Goal: Register for event/course

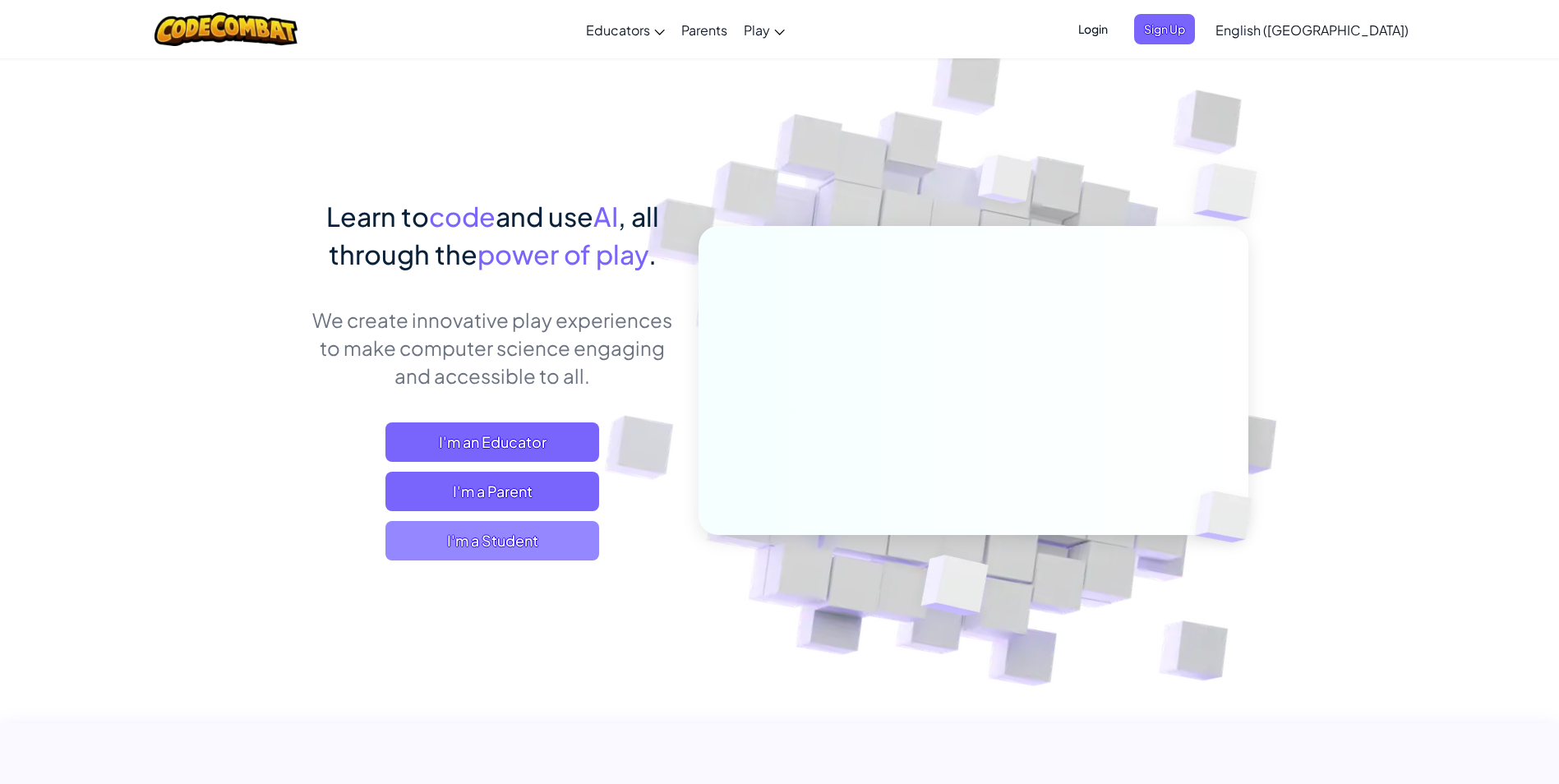
click at [500, 559] on span "I'm a Student" at bounding box center [493, 540] width 214 height 39
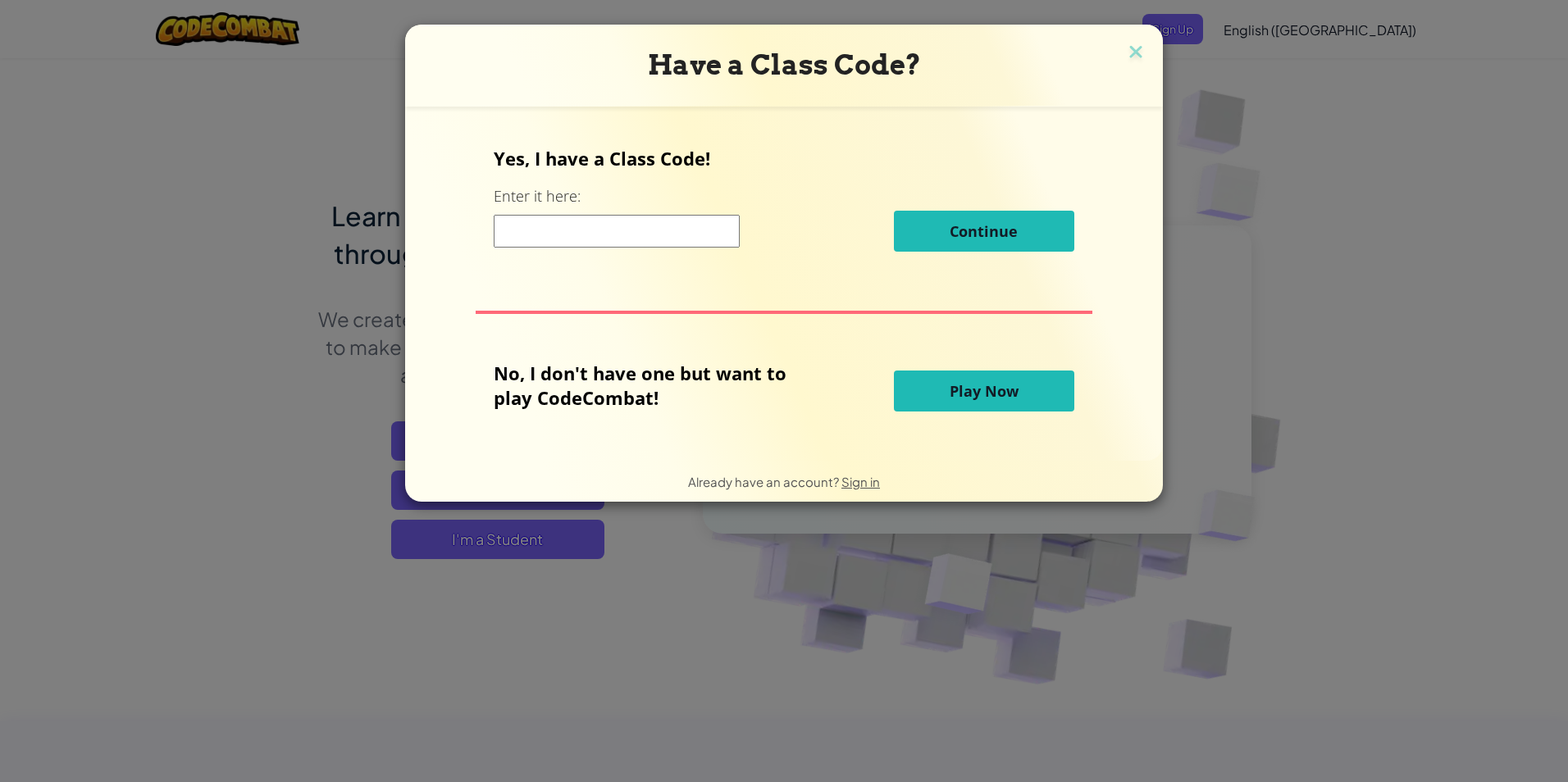
drag, startPoint x: 499, startPoint y: 558, endPoint x: 816, endPoint y: 113, distance: 546.4
click at [816, 113] on form "Yes, I have a Class Code! Enter it here: Continue No, I don't have one but want…" at bounding box center [783, 283] width 757 height 354
click at [666, 236] on input at bounding box center [616, 231] width 246 height 32
click at [1141, 63] on img at bounding box center [1136, 53] width 22 height 25
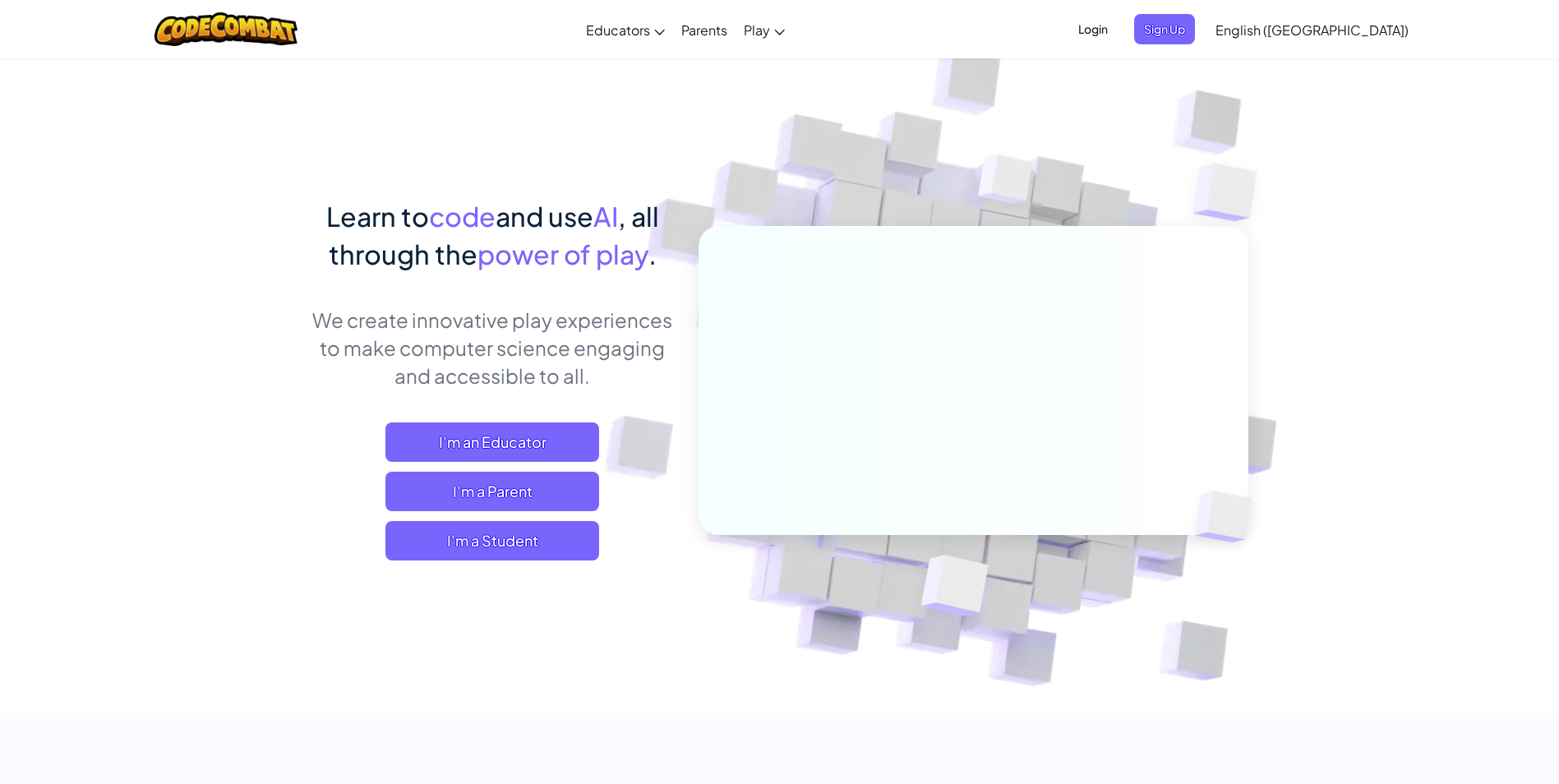
drag, startPoint x: 1328, startPoint y: 560, endPoint x: 1311, endPoint y: 554, distance: 18.0
click at [514, 554] on span "I'm a Student" at bounding box center [493, 540] width 214 height 39
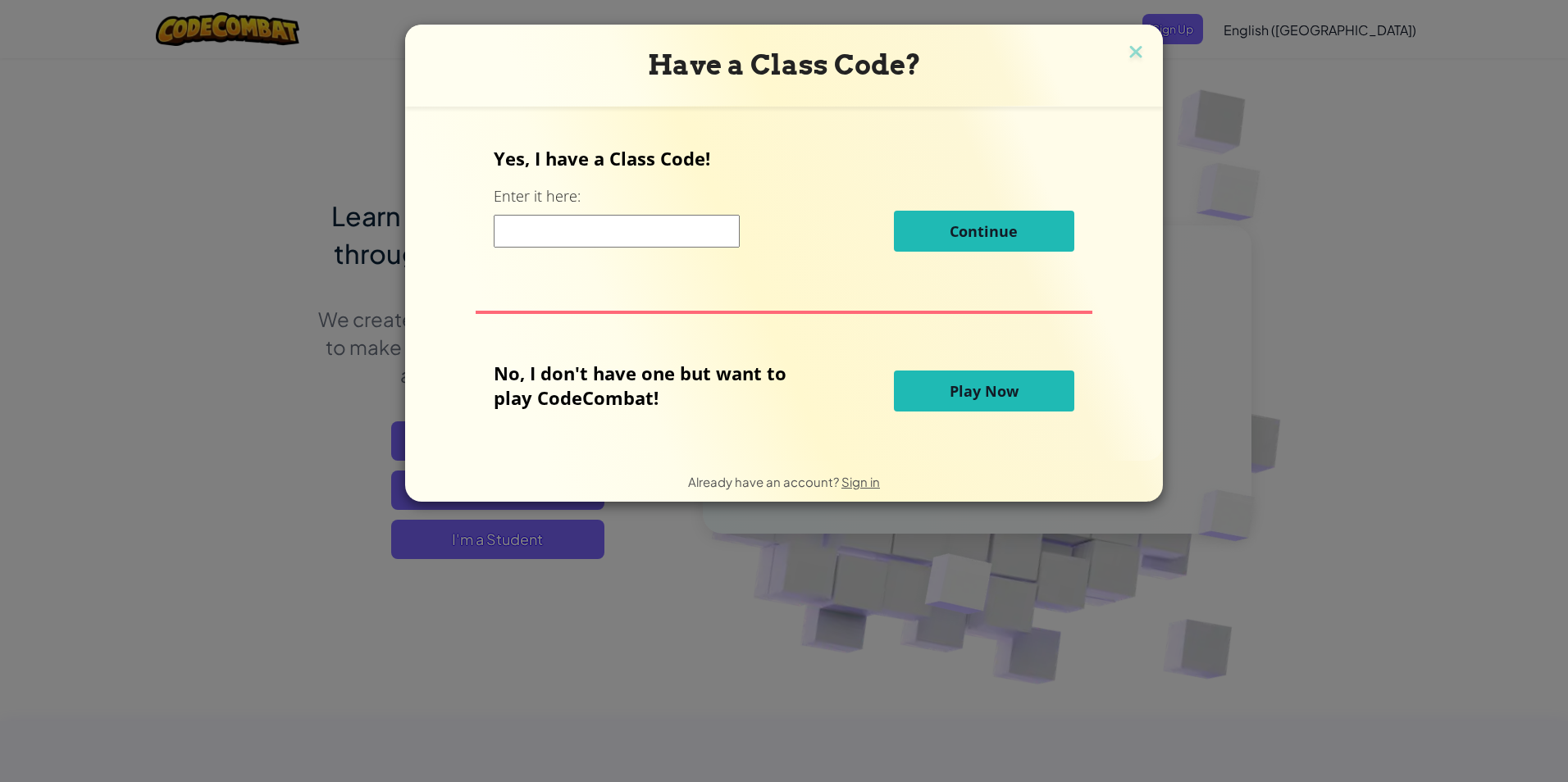
click at [647, 226] on input at bounding box center [616, 231] width 246 height 32
click at [532, 230] on input at bounding box center [616, 231] width 246 height 32
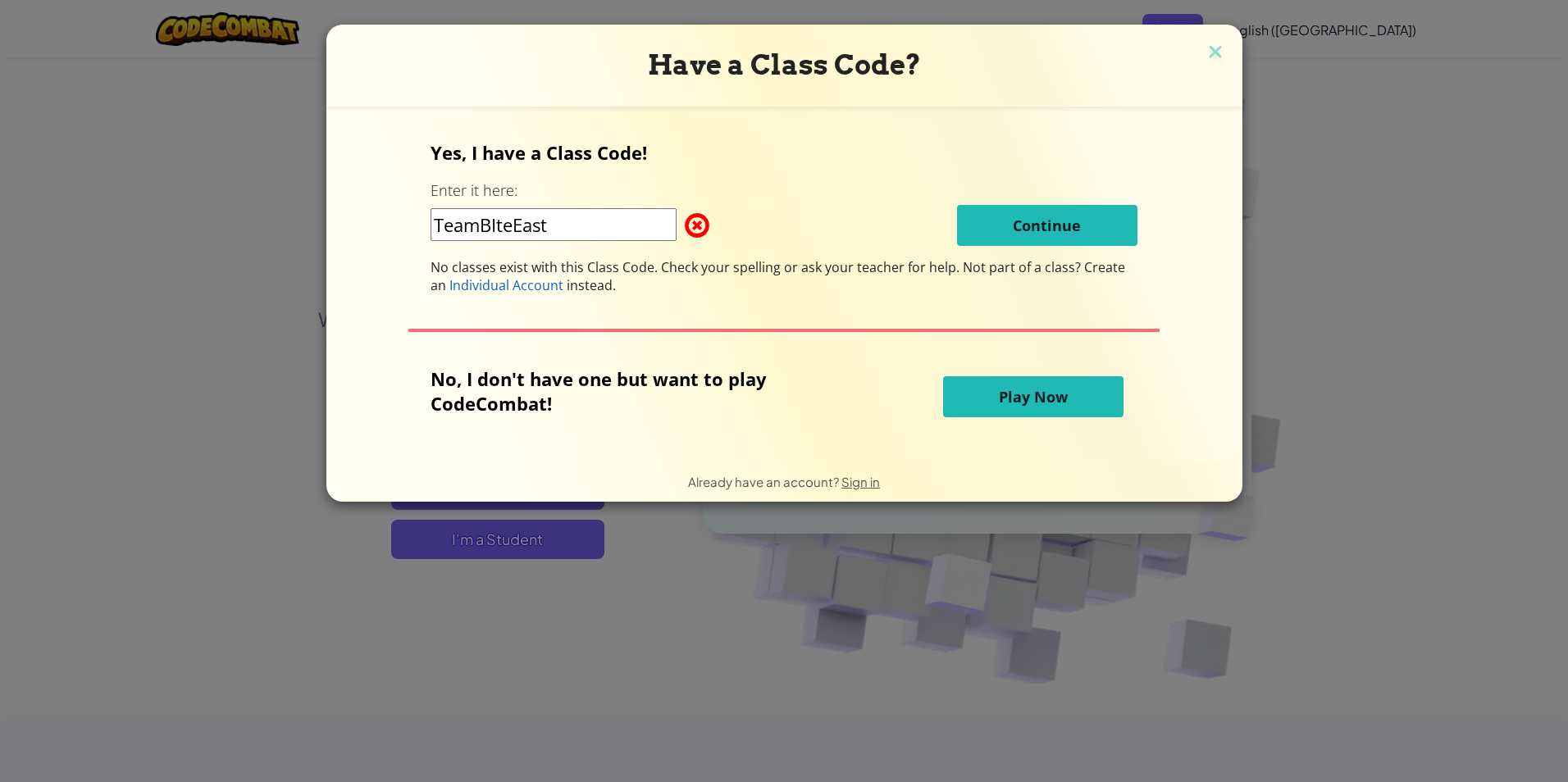
type input "TeamBIteEast"
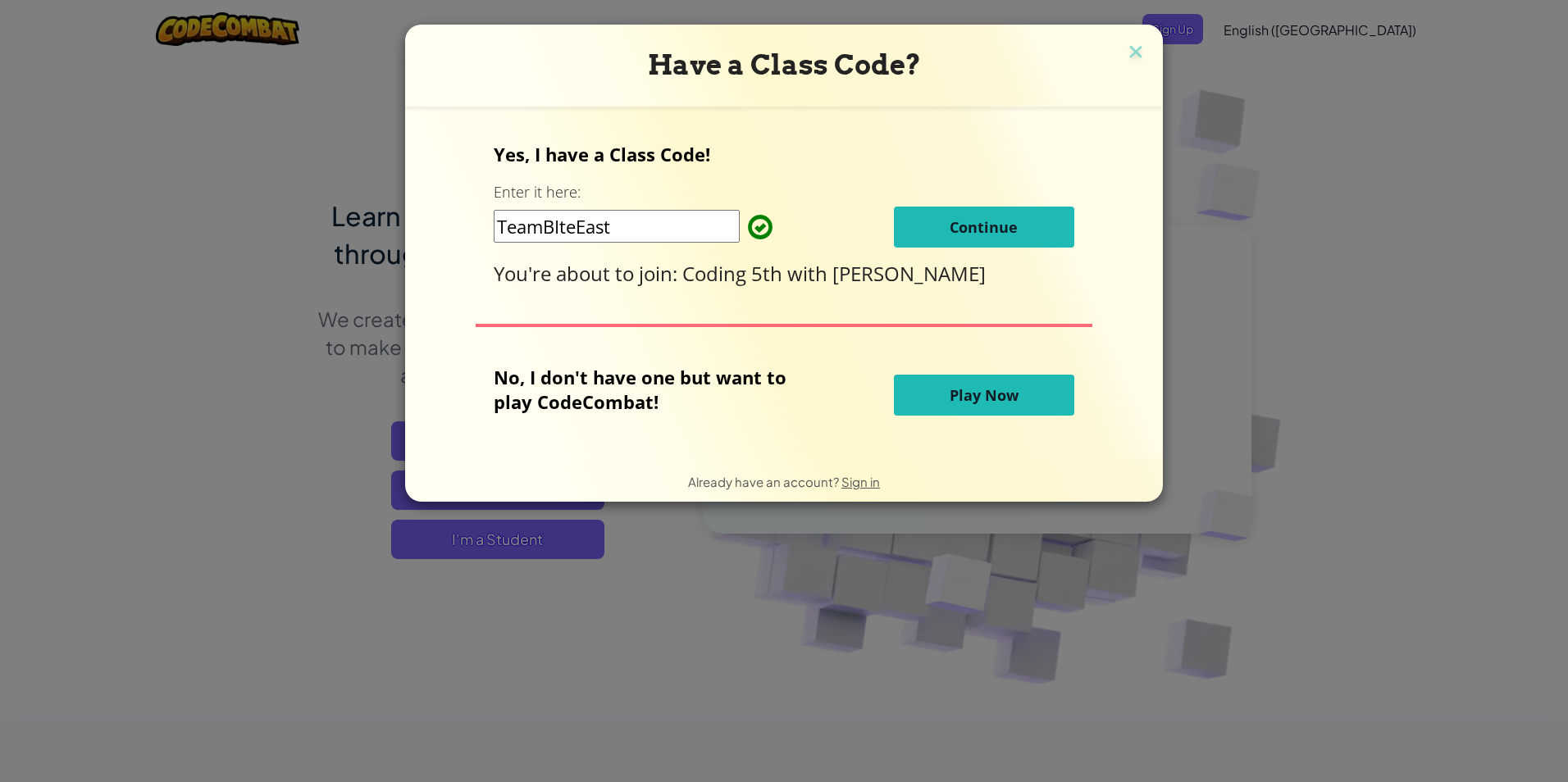
click at [948, 241] on button "Continue" at bounding box center [984, 227] width 181 height 41
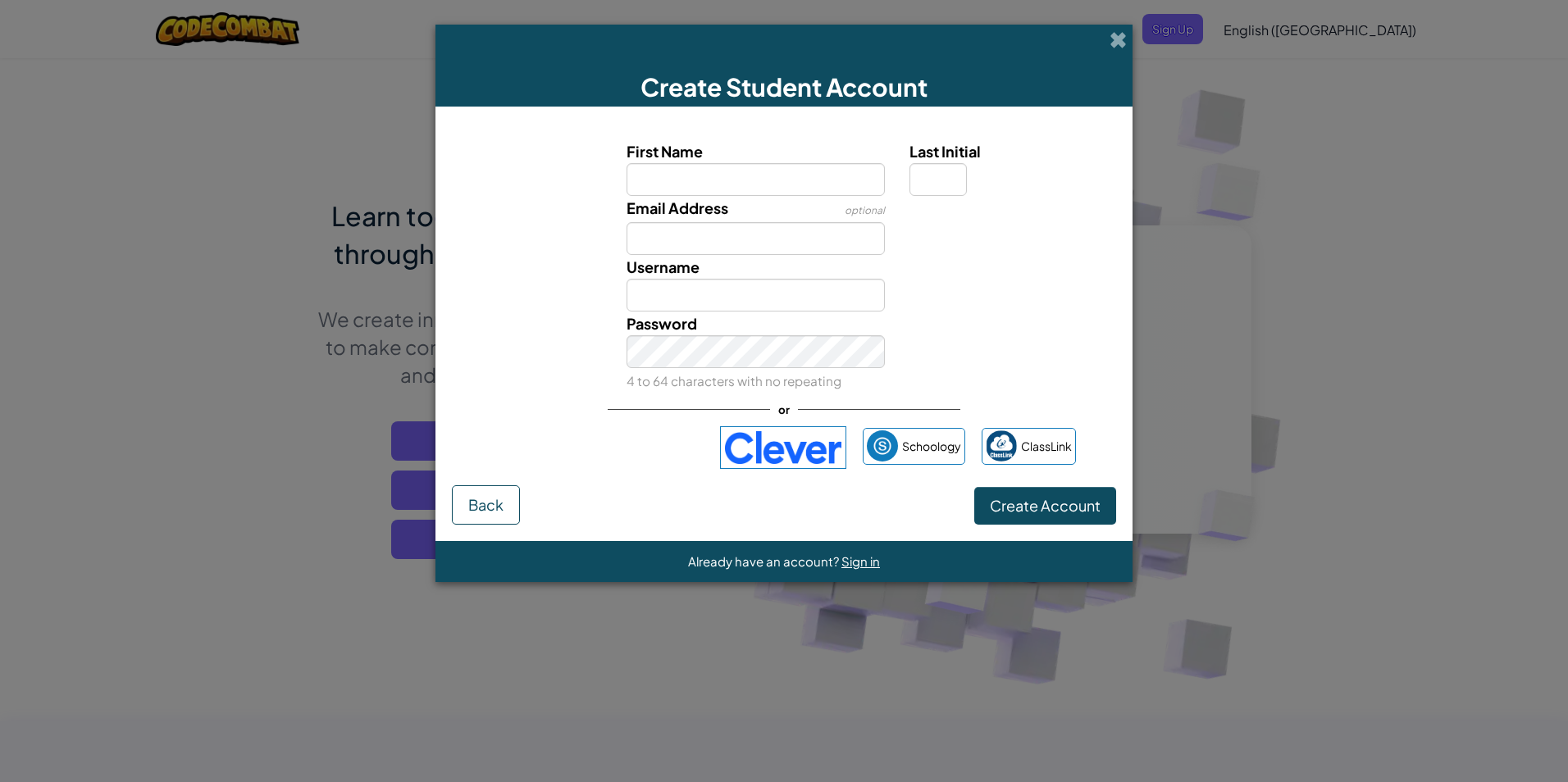
drag, startPoint x: 550, startPoint y: 708, endPoint x: 662, endPoint y: 217, distance: 503.6
drag, startPoint x: 662, startPoint y: 217, endPoint x: 795, endPoint y: 537, distance: 346.5
click at [818, 530] on form "First Name Last Initial Email Address optional Username Password 4 to 64 charac…" at bounding box center [784, 324] width 697 height 435
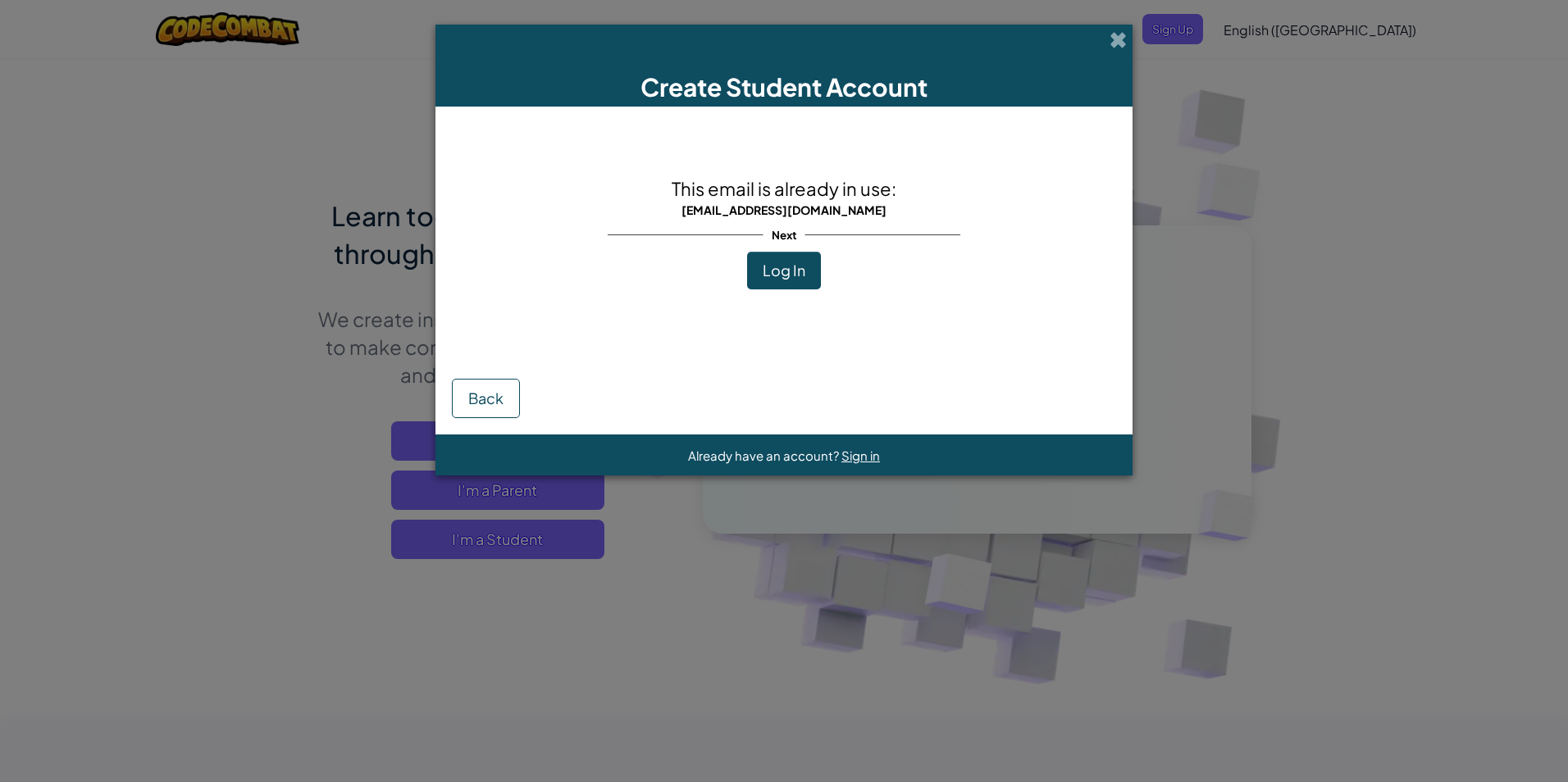
click at [771, 266] on span "Log In" at bounding box center [783, 270] width 42 height 19
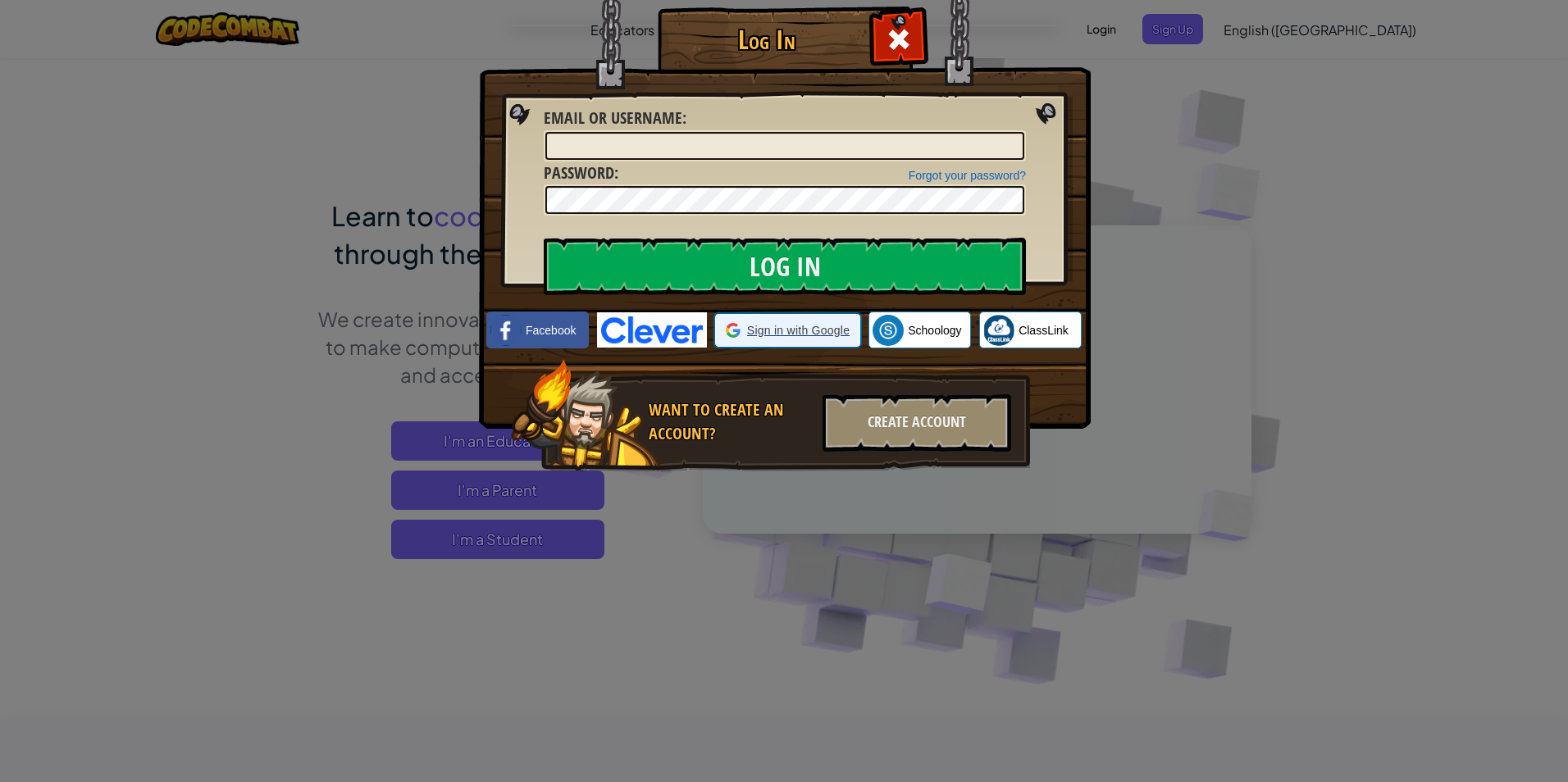
click at [779, 339] on div "Sign in with Google Sign in with Google. Opens in new tab" at bounding box center [787, 330] width 124 height 31
